Goal: Use online tool/utility: Utilize a website feature to perform a specific function

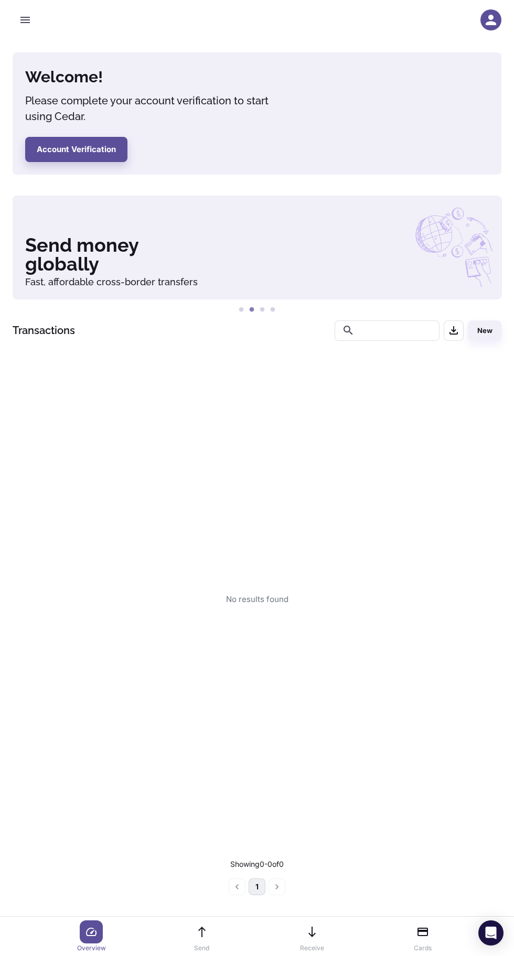
click at [29, 25] on icon "button" at bounding box center [25, 20] width 13 height 13
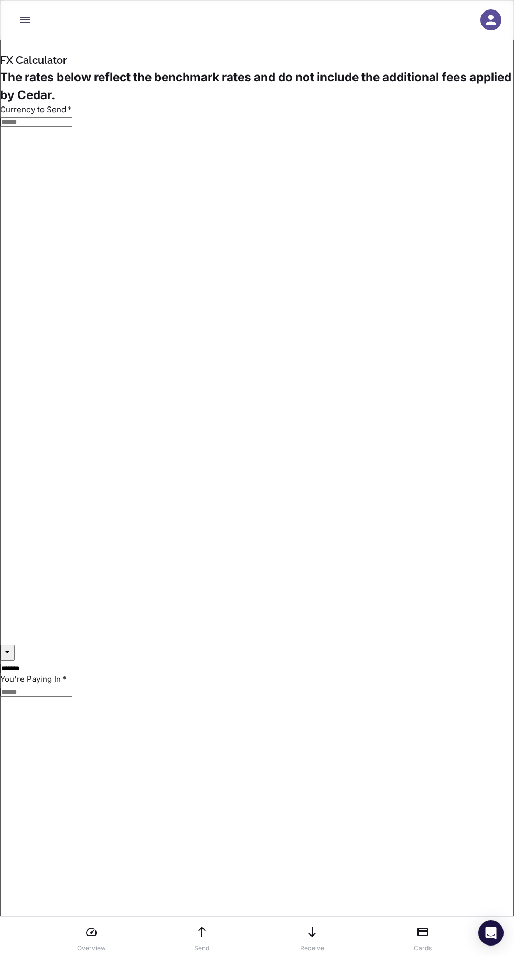
type input "**********"
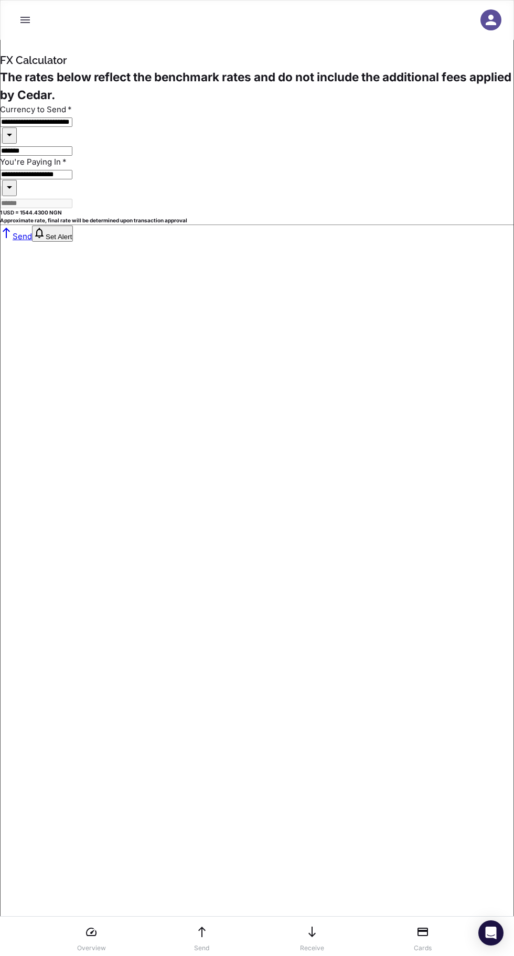
type input "**********"
